Goal: Check status: Check status

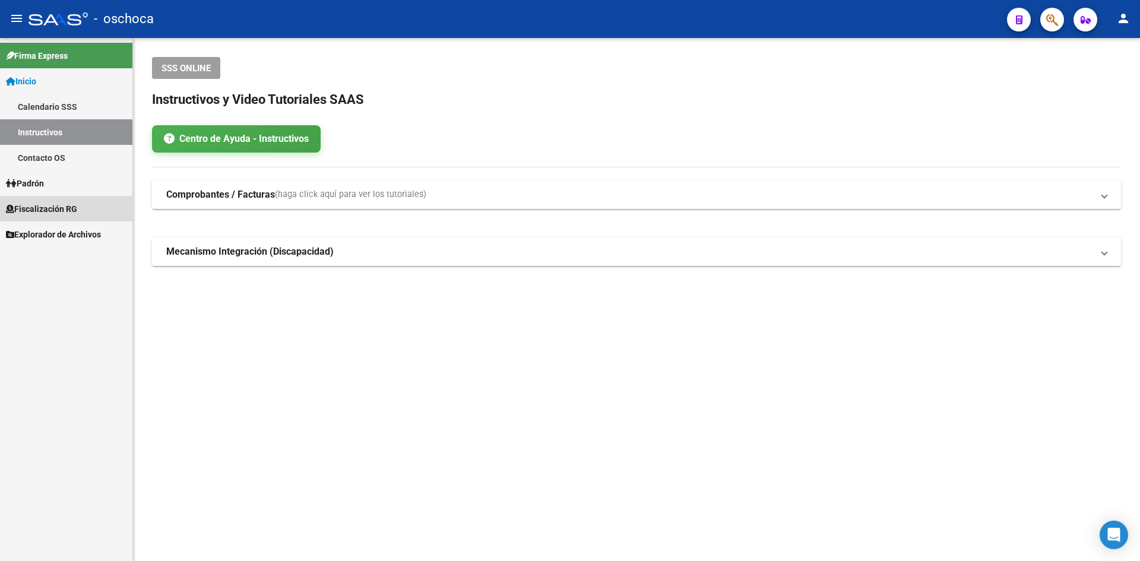
click at [66, 196] on link "Fiscalización RG" at bounding box center [66, 209] width 132 height 26
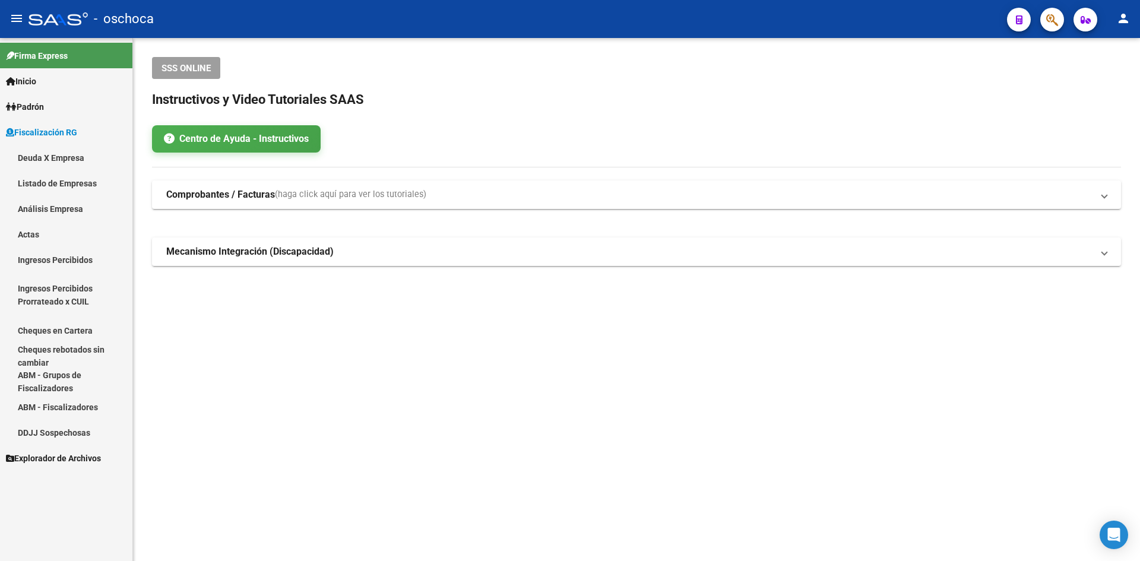
click at [60, 200] on link "Análisis Empresa" at bounding box center [66, 209] width 132 height 26
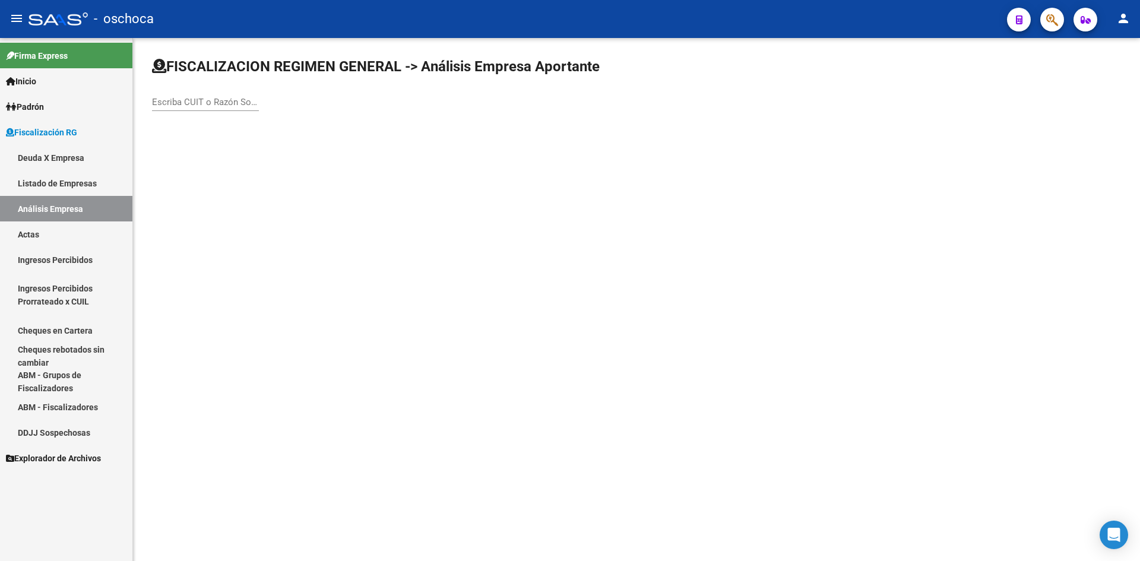
click at [196, 110] on div "Escriba CUIT o Razón Social para buscar" at bounding box center [205, 103] width 107 height 37
click at [196, 105] on input "Escriba CUIT o Razón Social para buscar" at bounding box center [205, 102] width 107 height 11
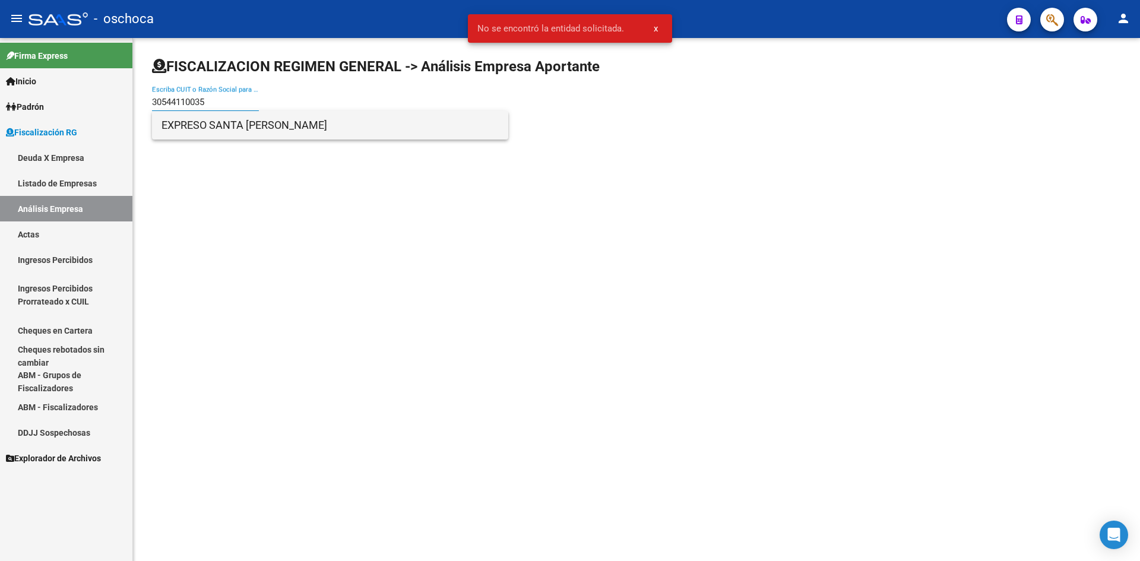
type input "30544110035"
click at [210, 124] on span "EXPRESO SANTA [PERSON_NAME]" at bounding box center [329, 125] width 337 height 28
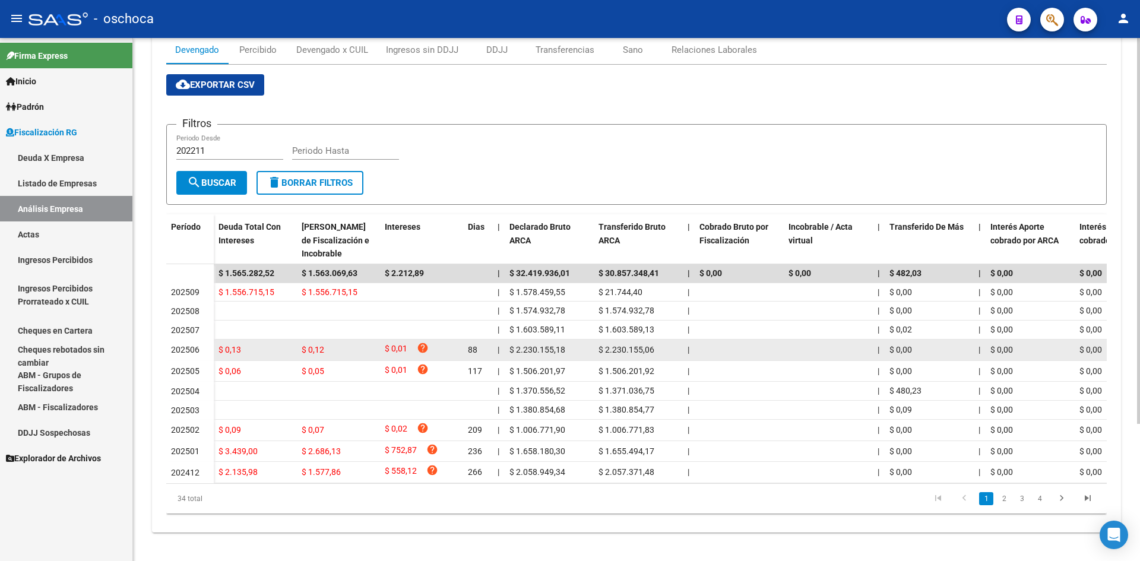
scroll to position [186, 0]
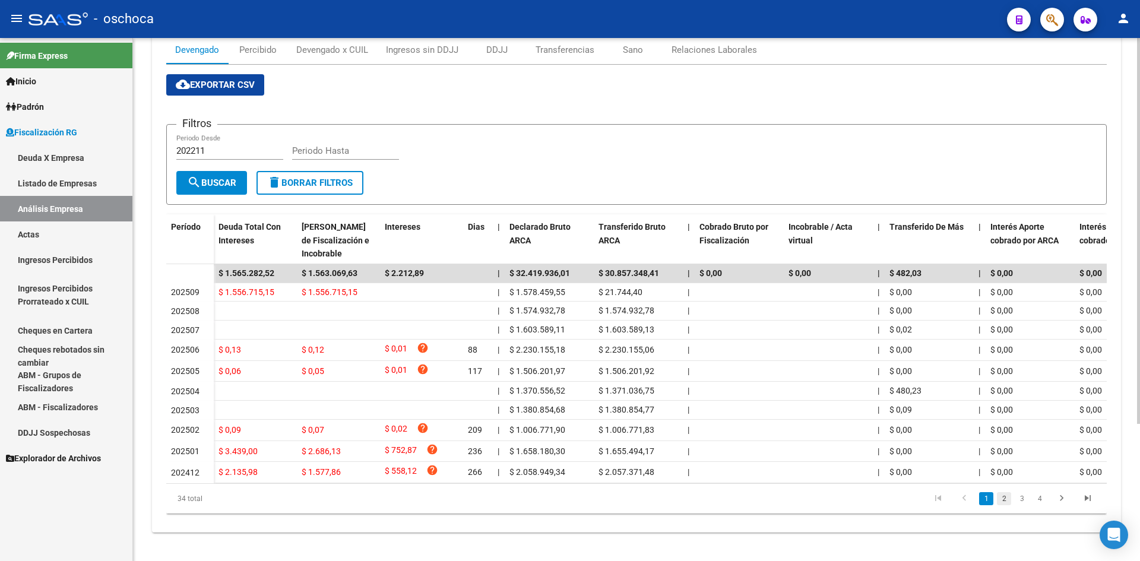
click at [1004, 492] on link "2" at bounding box center [1004, 498] width 14 height 13
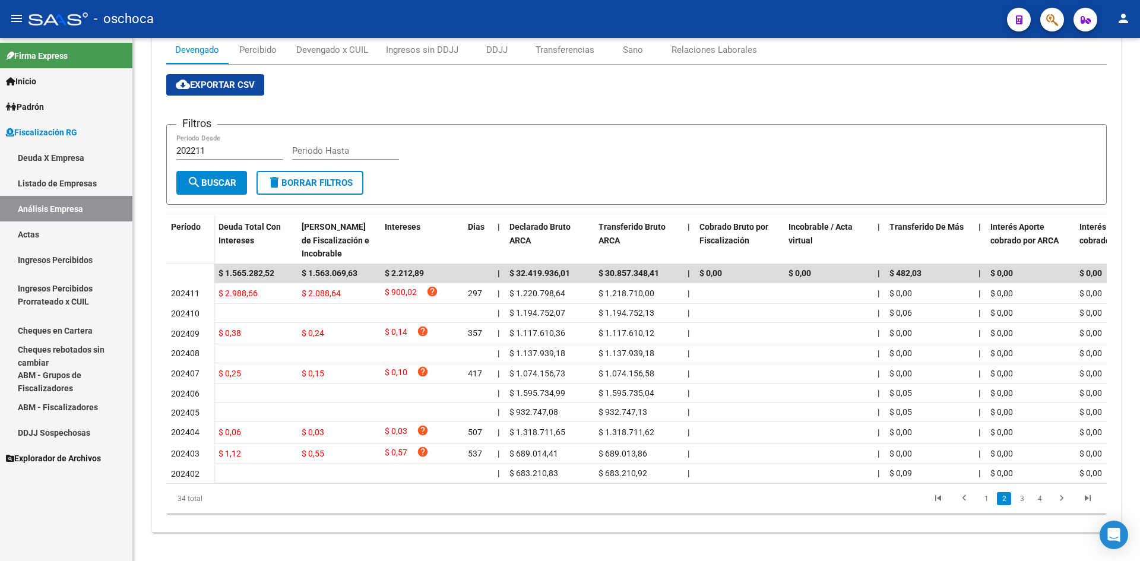
click at [1014, 496] on li "3" at bounding box center [1022, 499] width 18 height 20
click at [1021, 500] on link "3" at bounding box center [1022, 498] width 14 height 13
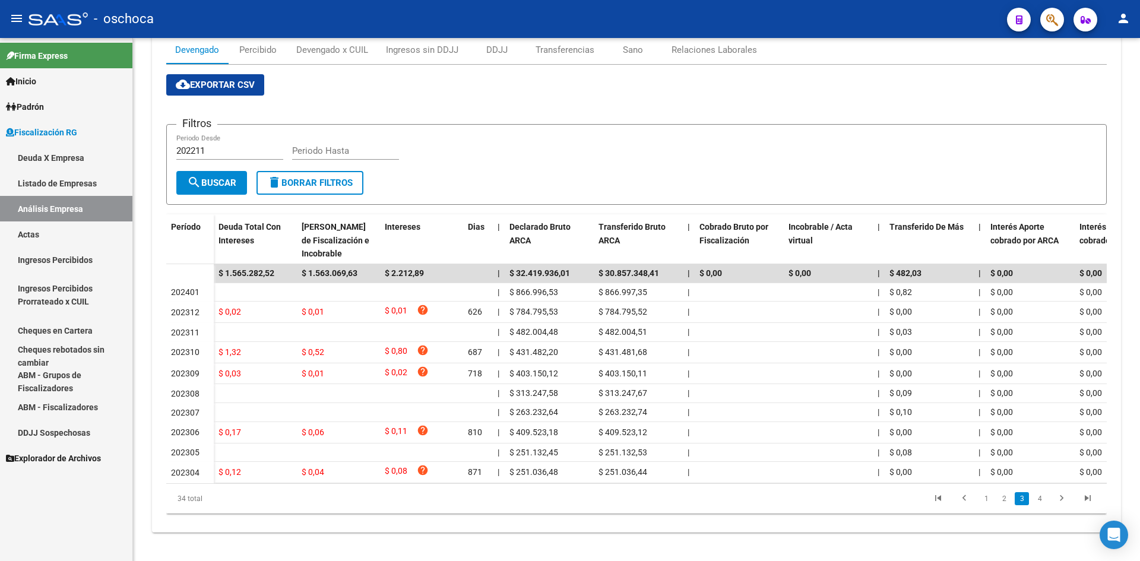
click at [1041, 505] on li "4" at bounding box center [1040, 499] width 18 height 20
click at [1032, 496] on link "4" at bounding box center [1039, 498] width 14 height 13
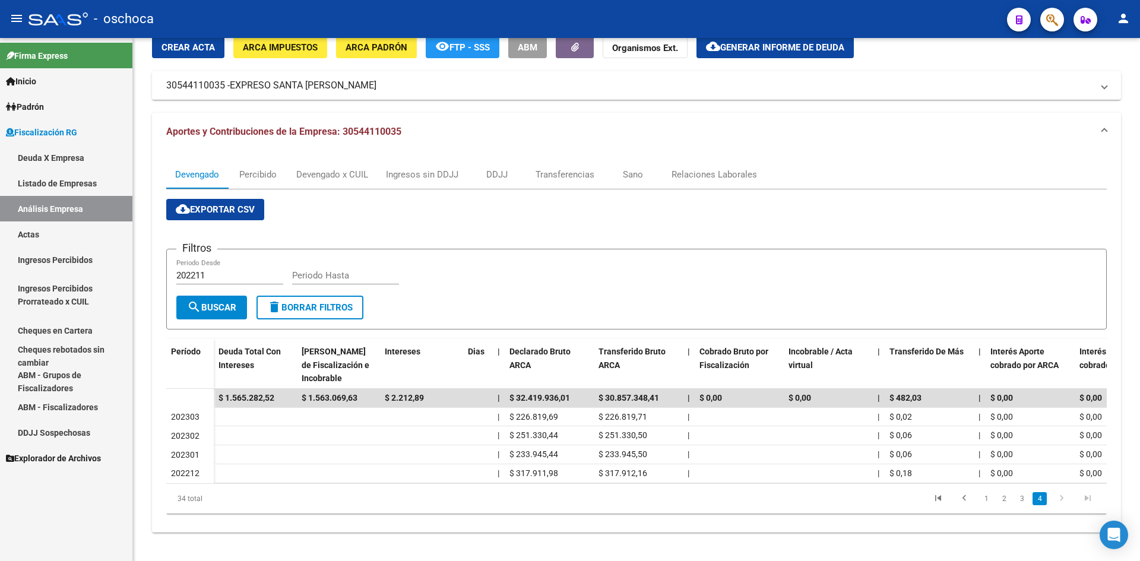
scroll to position [58, 0]
click at [988, 500] on link "1" at bounding box center [986, 498] width 14 height 13
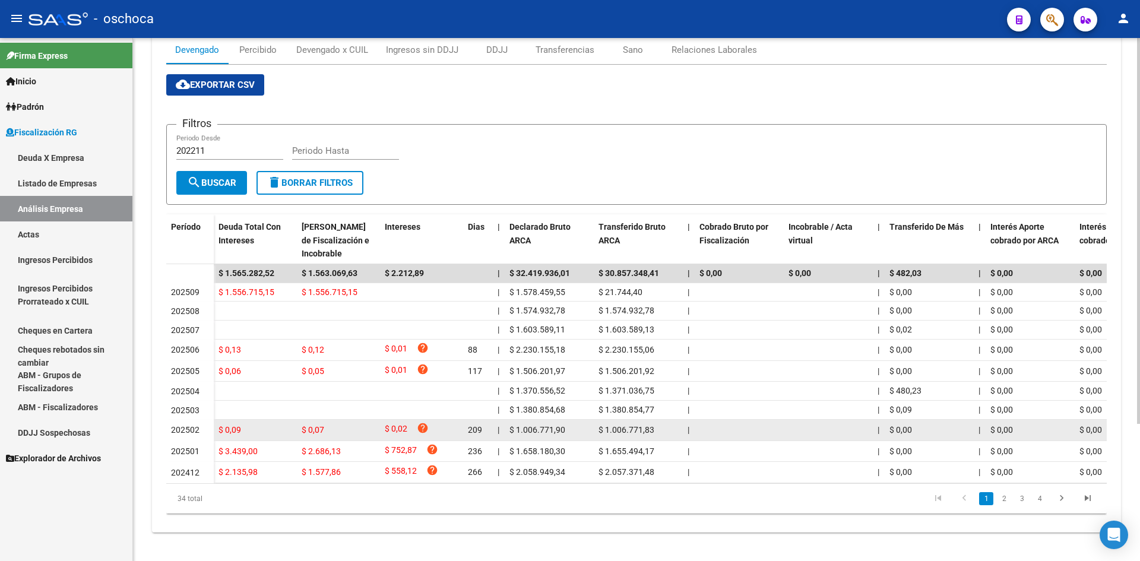
scroll to position [126, 0]
